Goal: Task Accomplishment & Management: Complete application form

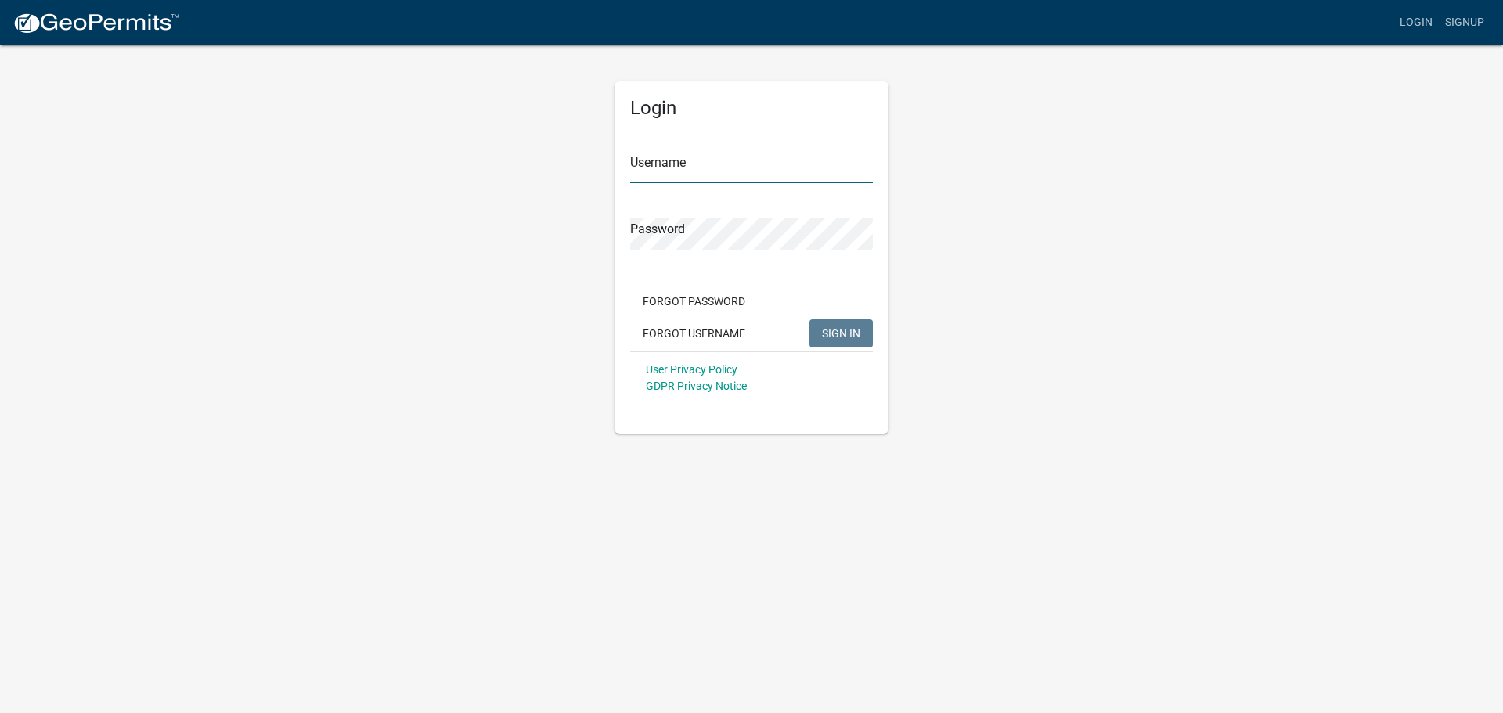
click at [700, 175] on input "Username" at bounding box center [751, 167] width 243 height 32
type input "dries"
click at [810, 319] on button "SIGN IN" at bounding box center [841, 333] width 63 height 28
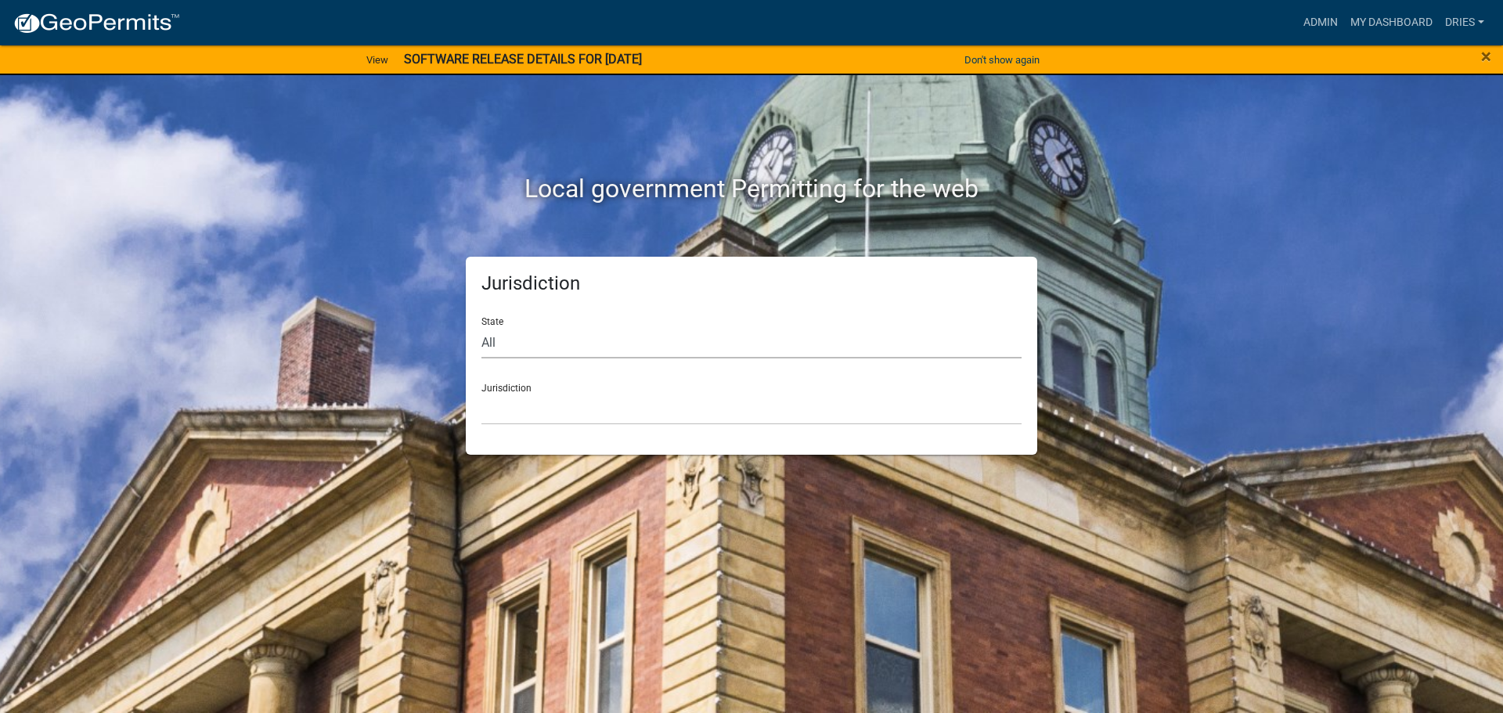
click at [580, 341] on select "All [US_STATE] [US_STATE] [US_STATE] [US_STATE] [US_STATE] [US_STATE] [US_STATE…" at bounding box center [752, 343] width 540 height 32
select select "[US_STATE]"
click at [482, 327] on select "All [US_STATE] [US_STATE] [US_STATE] [US_STATE] [US_STATE] [US_STATE] [US_STATE…" at bounding box center [752, 343] width 540 height 32
click at [554, 410] on select "[GEOGRAPHIC_DATA], [US_STATE] [GEOGRAPHIC_DATA], [US_STATE] [GEOGRAPHIC_DATA], …" at bounding box center [752, 409] width 540 height 32
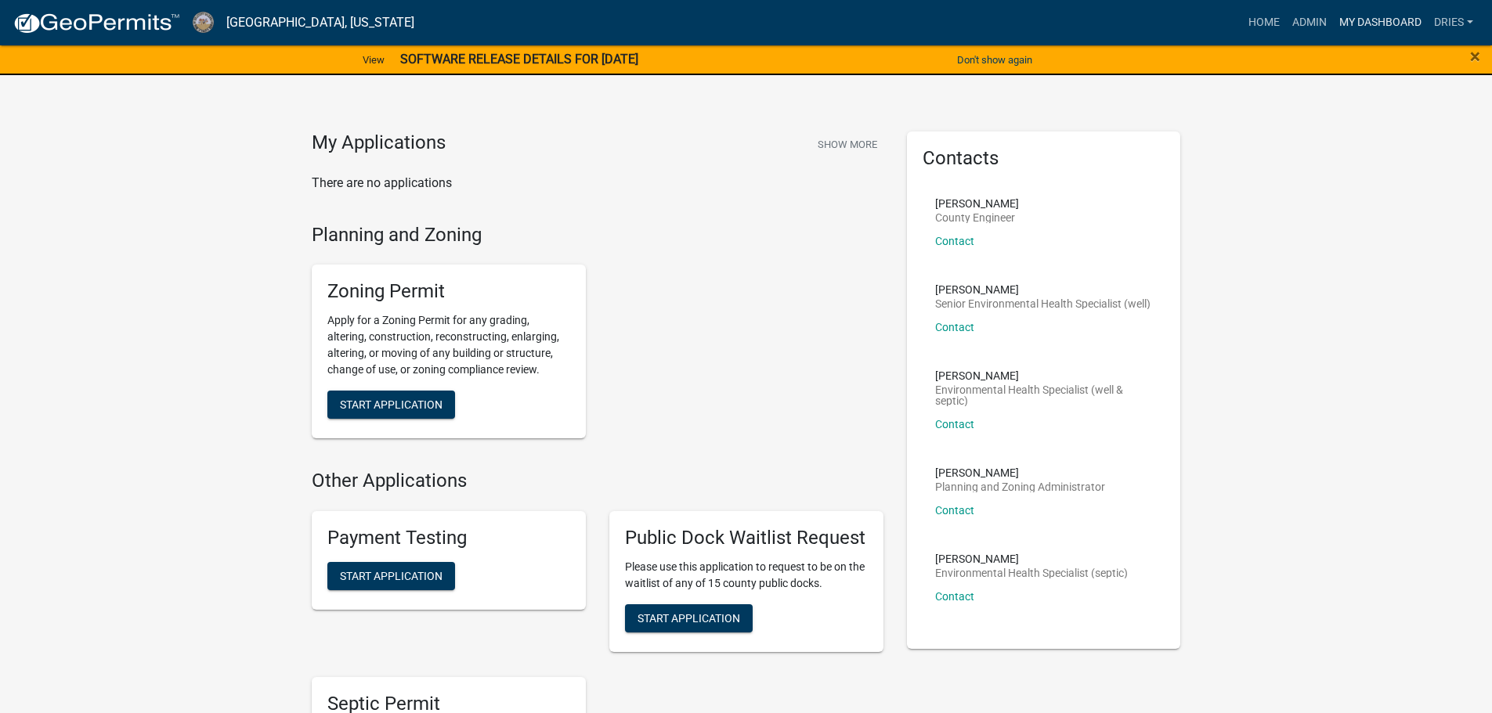
click at [1383, 20] on link "My Dashboard" at bounding box center [1380, 23] width 95 height 30
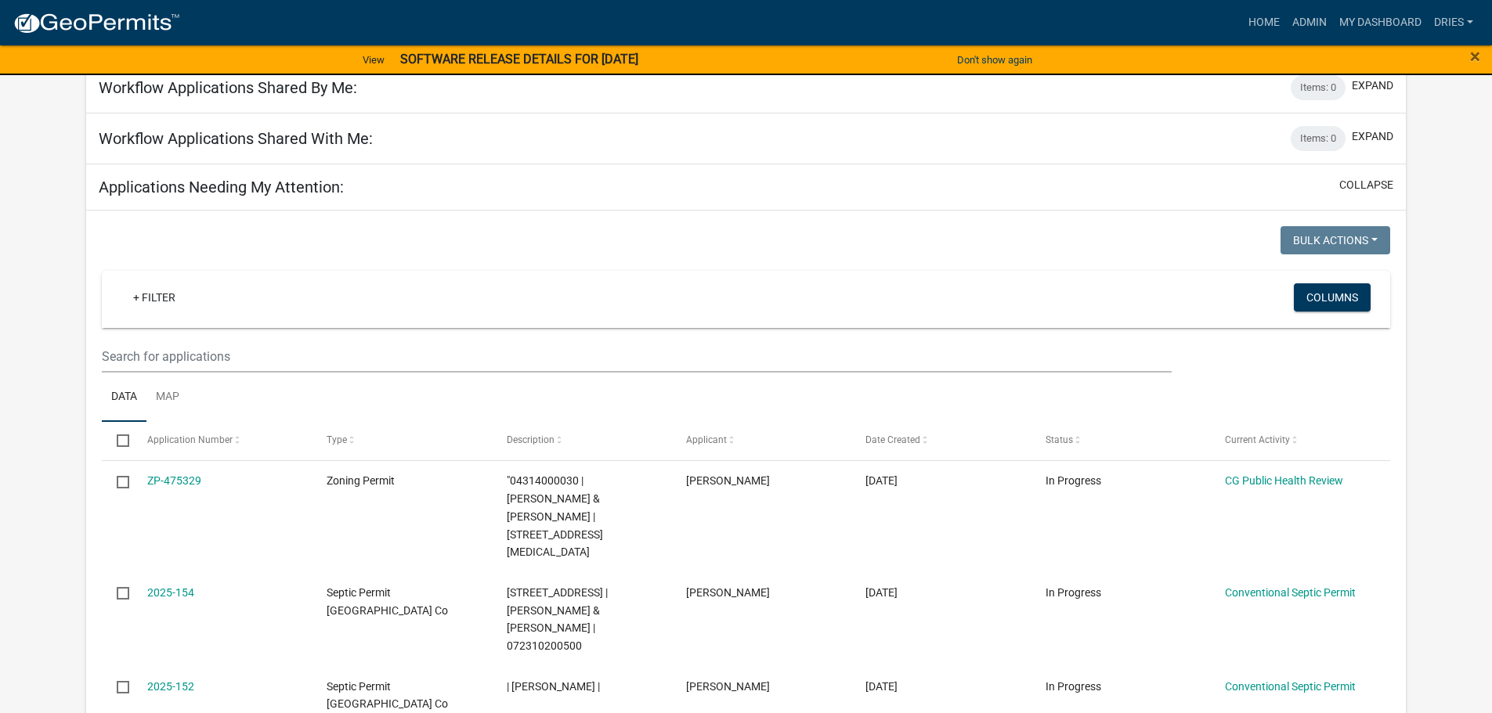
scroll to position [157, 0]
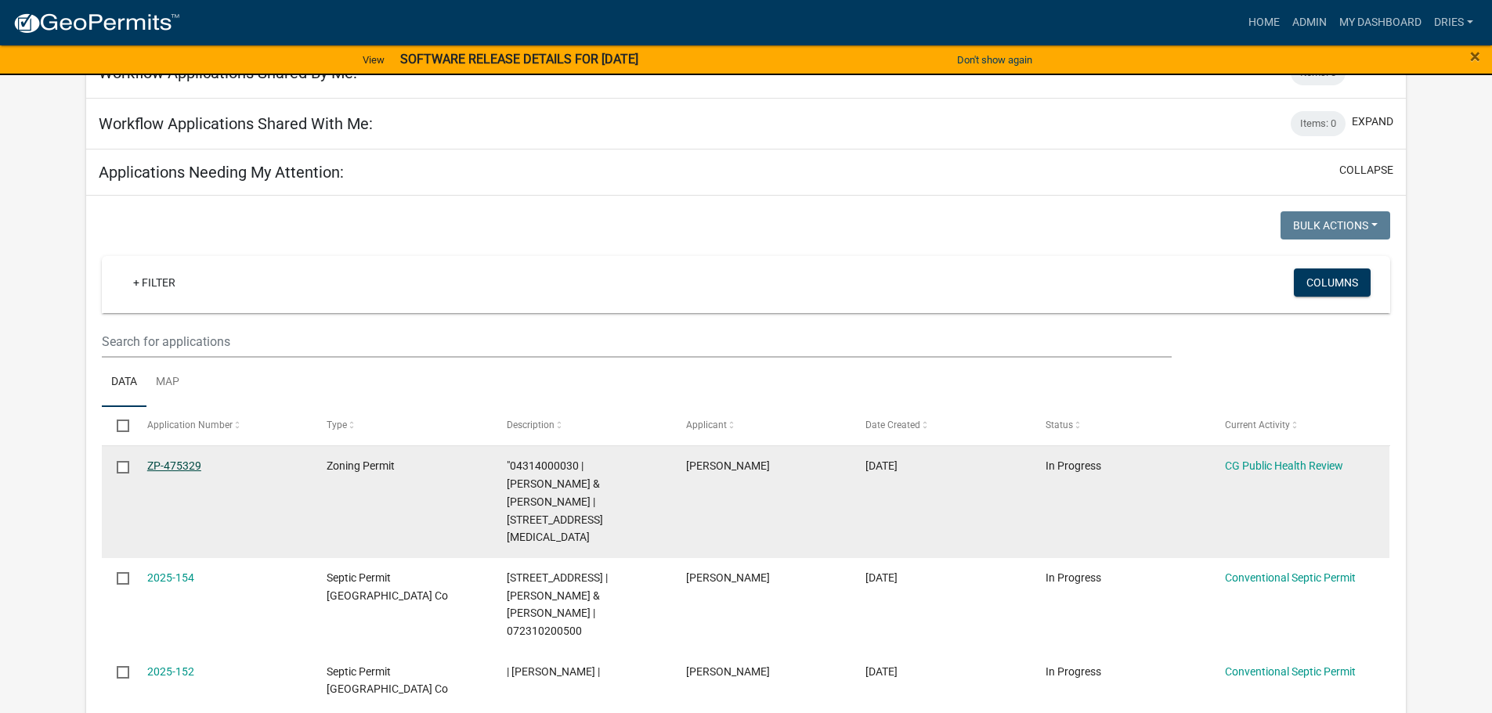
click at [187, 464] on link "ZP-475329" at bounding box center [174, 466] width 54 height 13
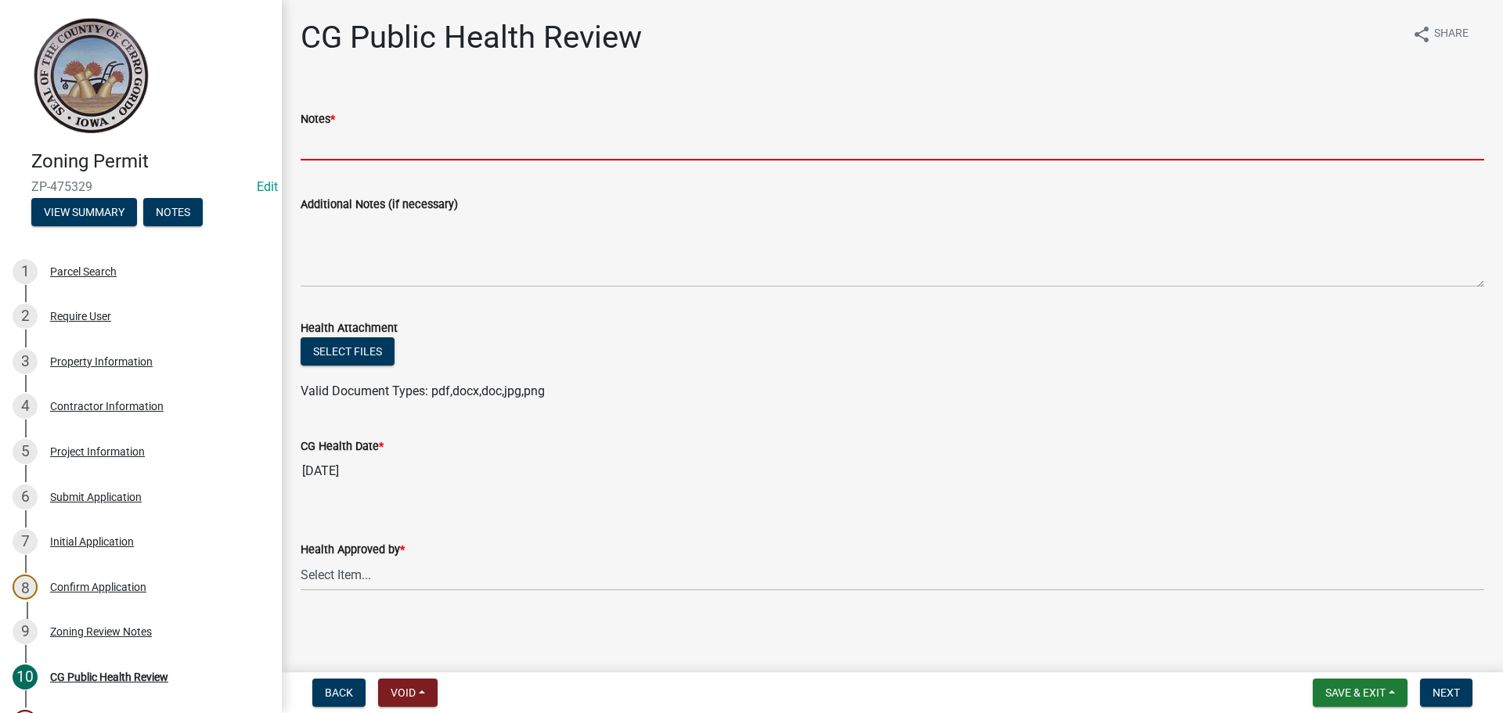
click at [336, 140] on input "Notes *" at bounding box center [893, 144] width 1184 height 32
type input "NA"
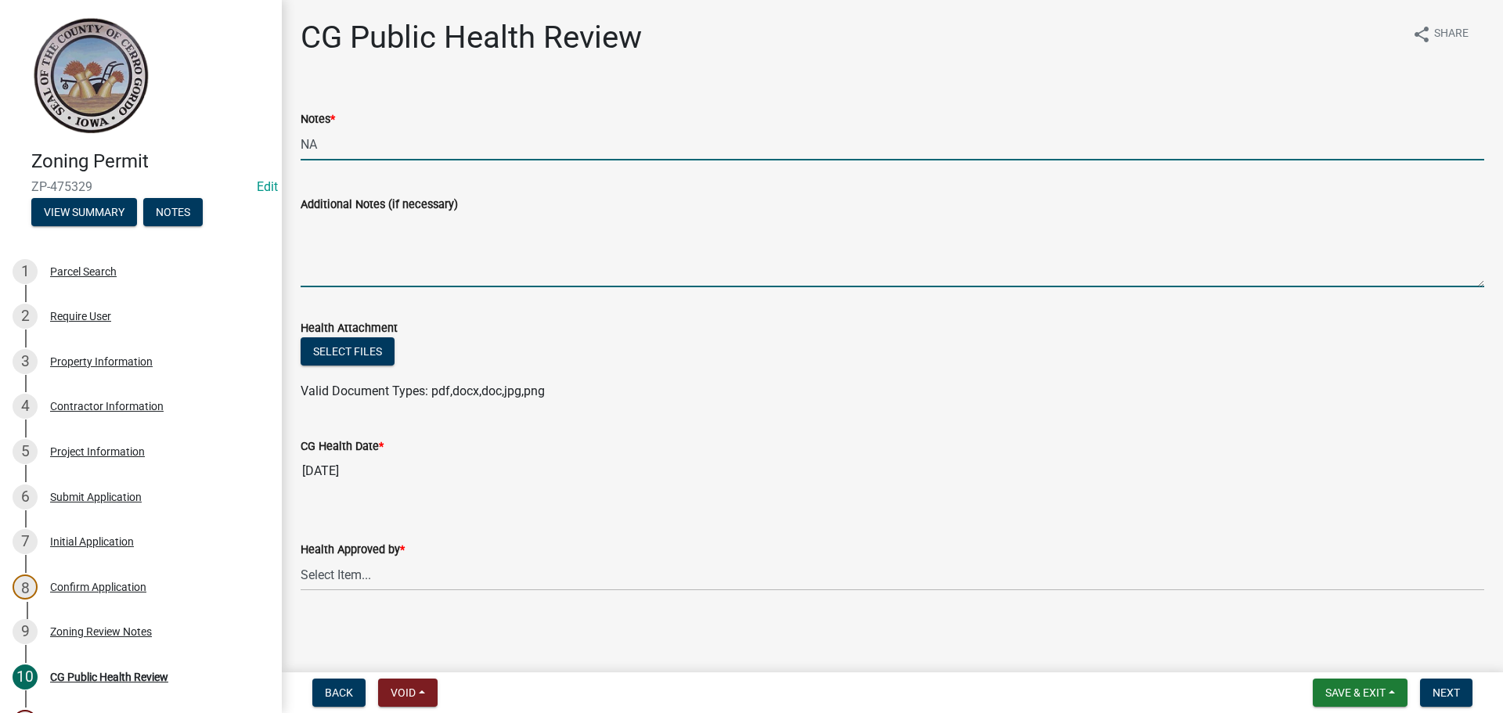
click at [353, 229] on textarea "Additional Notes (if necessary)" at bounding box center [893, 251] width 1184 height 74
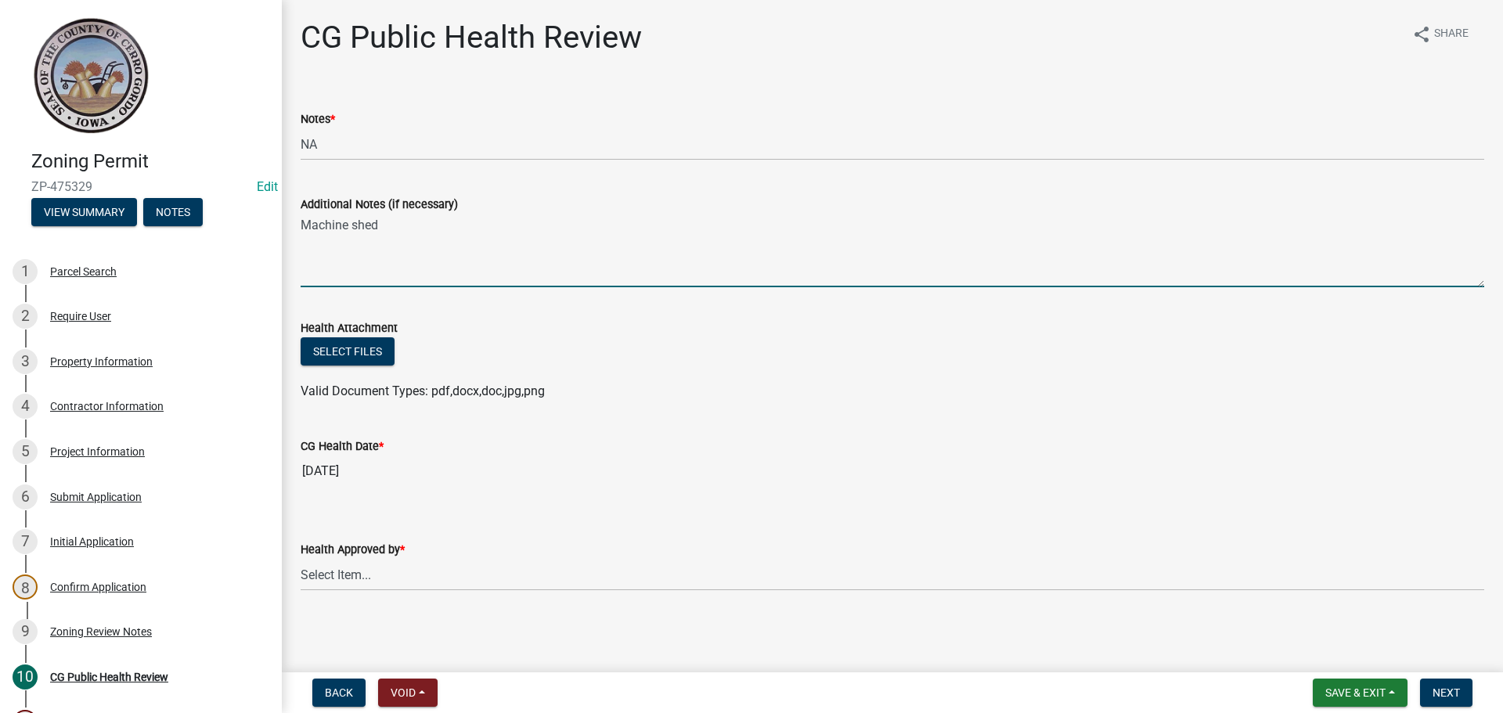
type textarea "Machine shed"
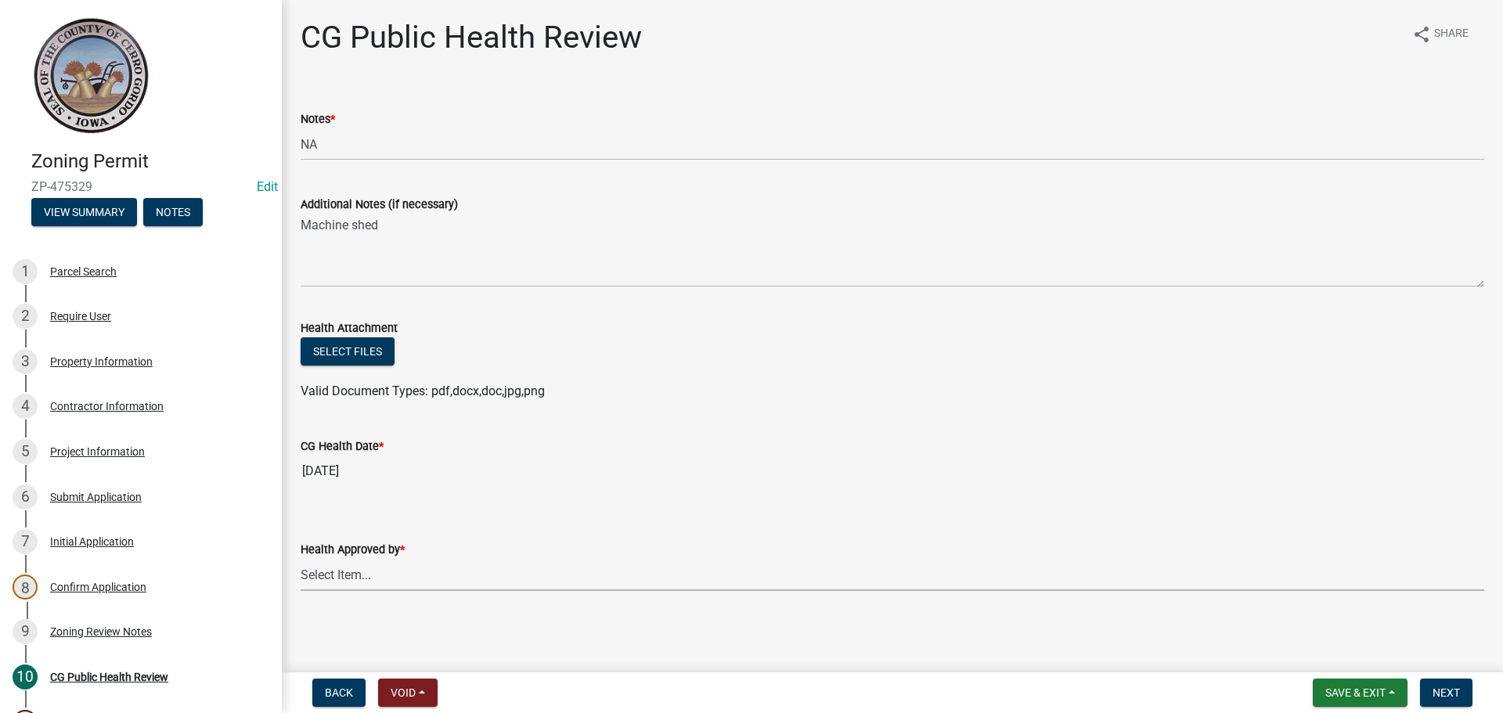
click at [399, 585] on select "Select Item... [PERSON_NAME] [PERSON_NAME] [PERSON_NAME]" at bounding box center [893, 575] width 1184 height 32
click at [301, 559] on select "Select Item... [PERSON_NAME] [PERSON_NAME] [PERSON_NAME]" at bounding box center [893, 575] width 1184 height 32
select select "037176cc-34bf-4da4-b28d-ae68c61bb9b8"
click at [1444, 688] on span "Next" at bounding box center [1446, 693] width 27 height 13
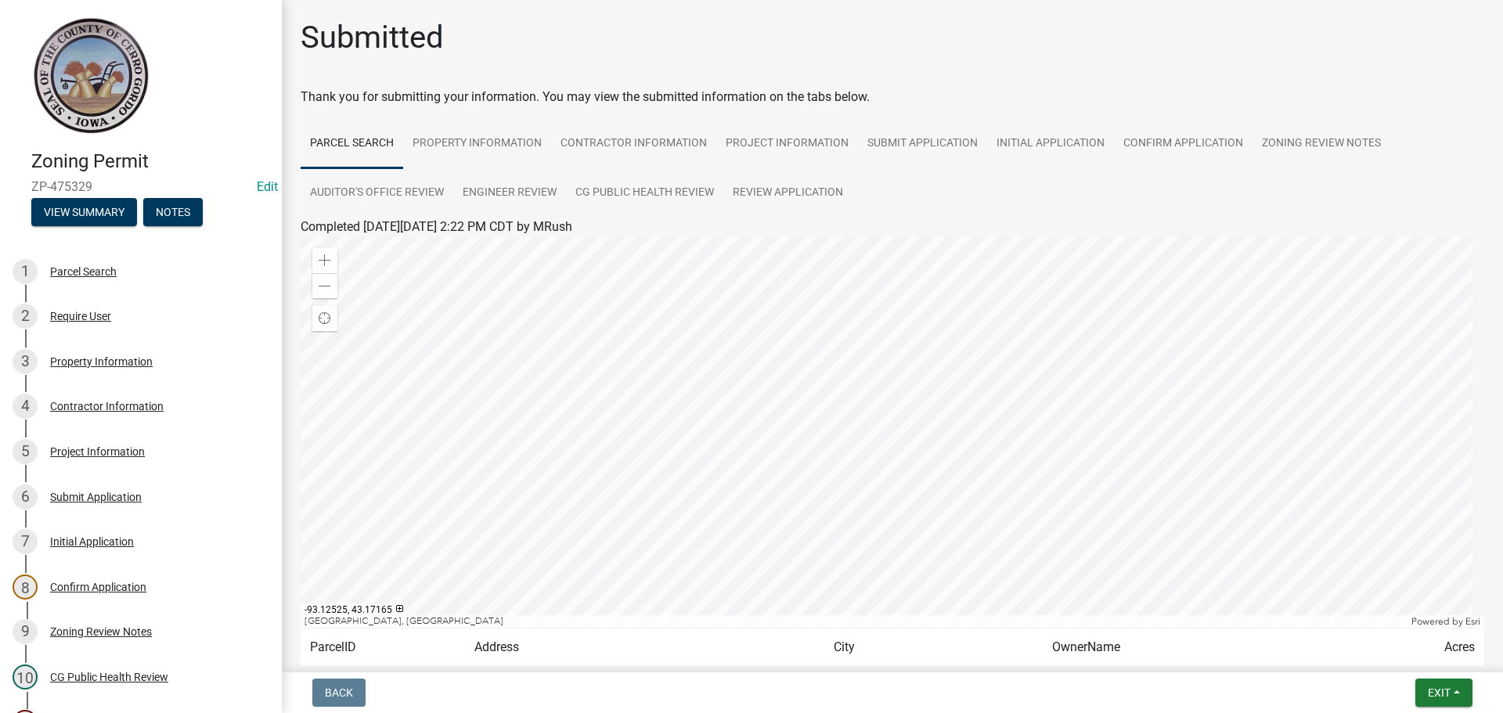
click at [913, 551] on div at bounding box center [893, 432] width 1184 height 392
click at [1432, 692] on span "Exit" at bounding box center [1439, 693] width 23 height 13
click at [1403, 654] on button "Save & Exit" at bounding box center [1410, 652] width 125 height 38
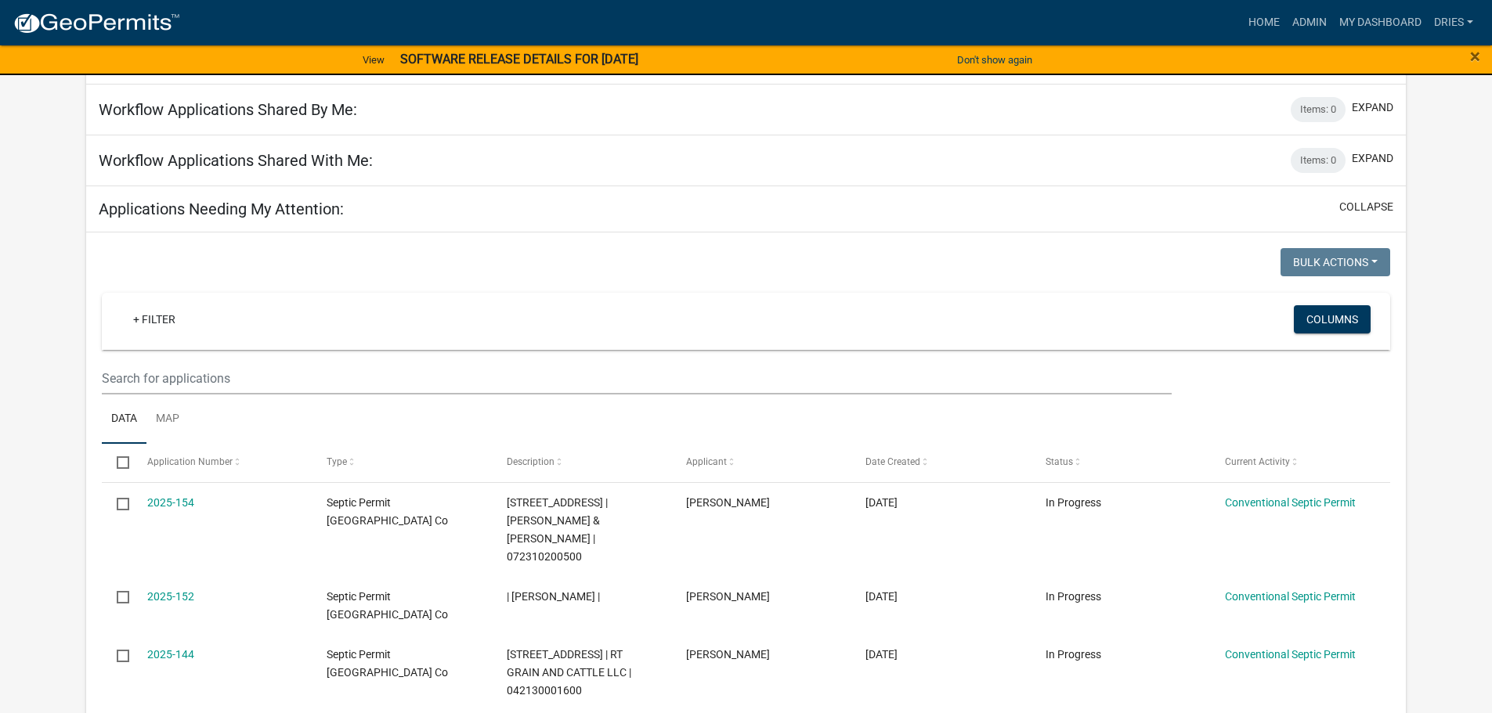
scroll to position [157, 0]
